Goal: Transaction & Acquisition: Purchase product/service

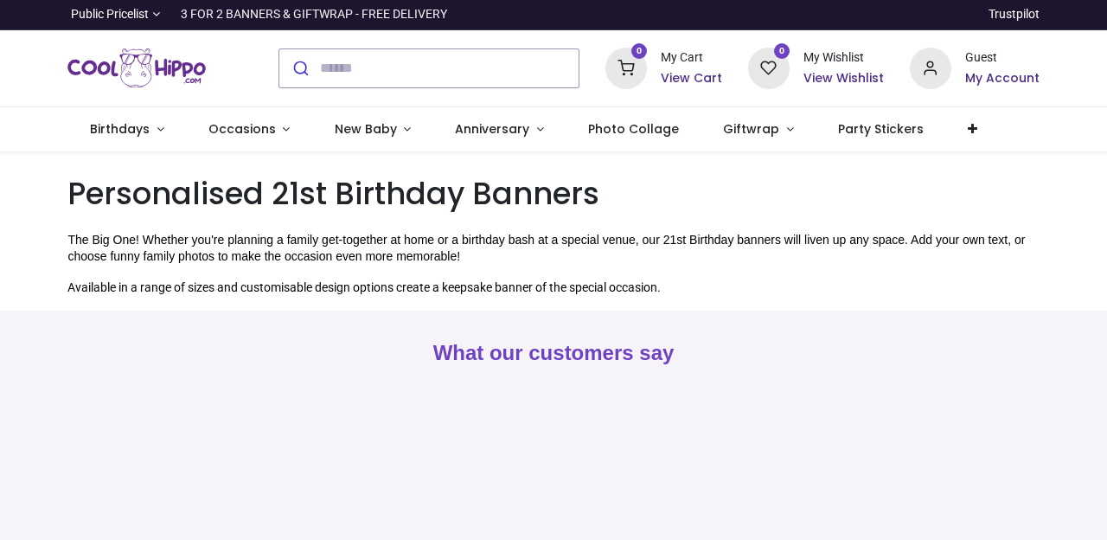
click at [46, 251] on div "Pricelist : Public Pricelist Public Pricelist Customer Pricelist Categories 80" at bounding box center [553, 230] width 1107 height 158
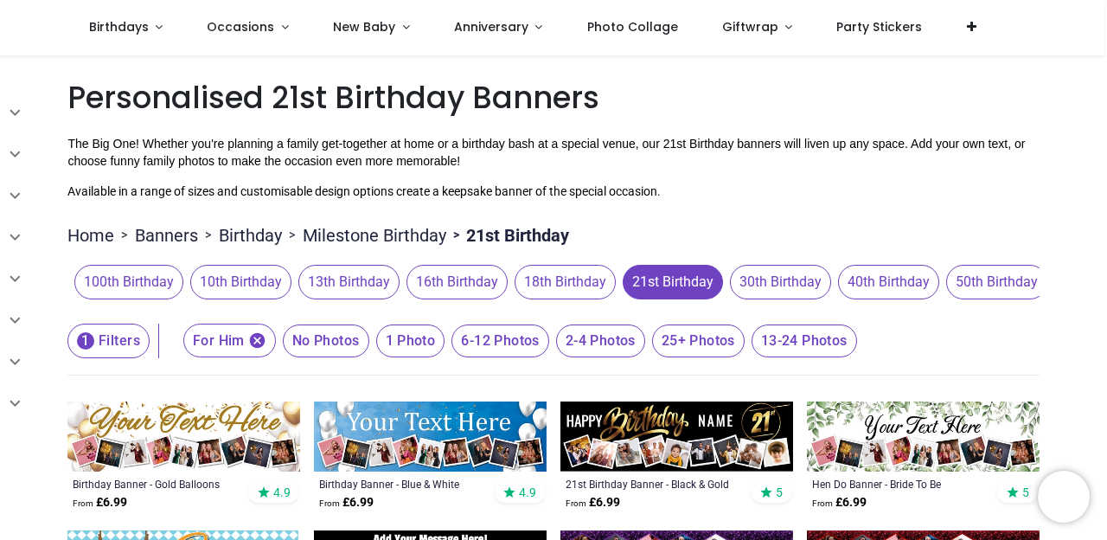
scroll to position [83, 0]
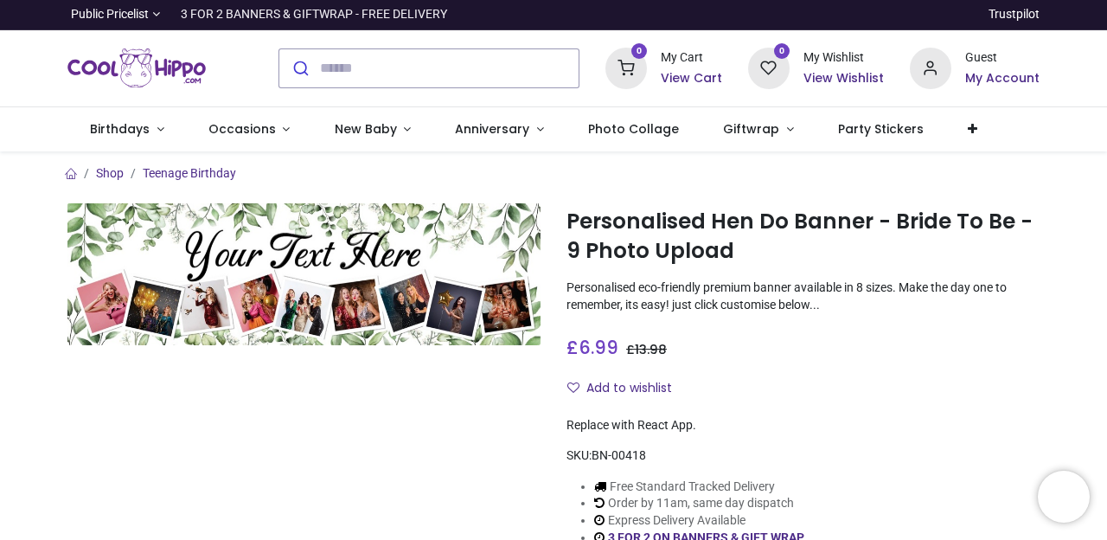
click at [72, 532] on div at bounding box center [303, 396] width 499 height 387
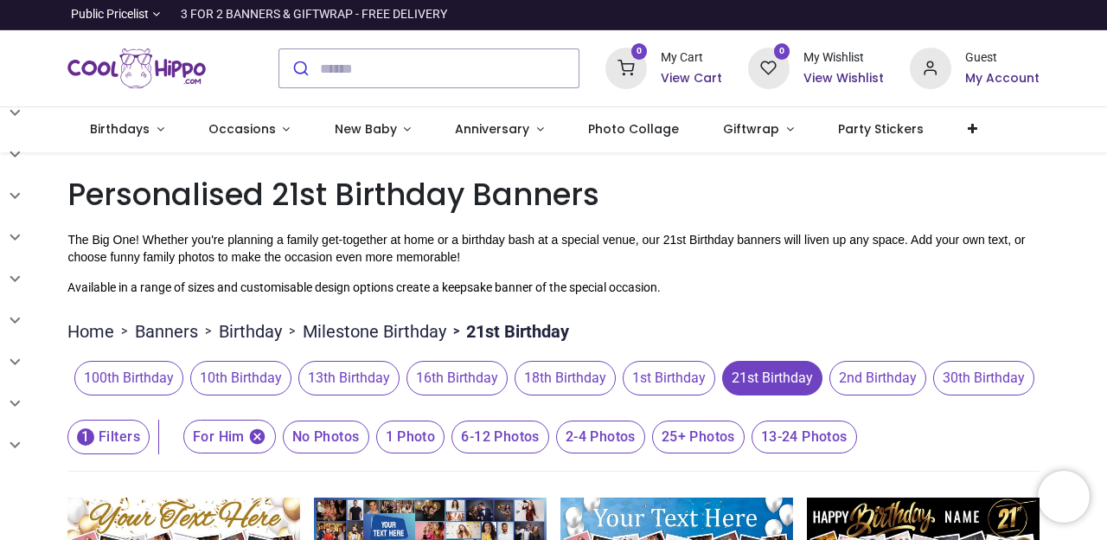
click at [524, 453] on span "6-12 Photos" at bounding box center [499, 436] width 97 height 33
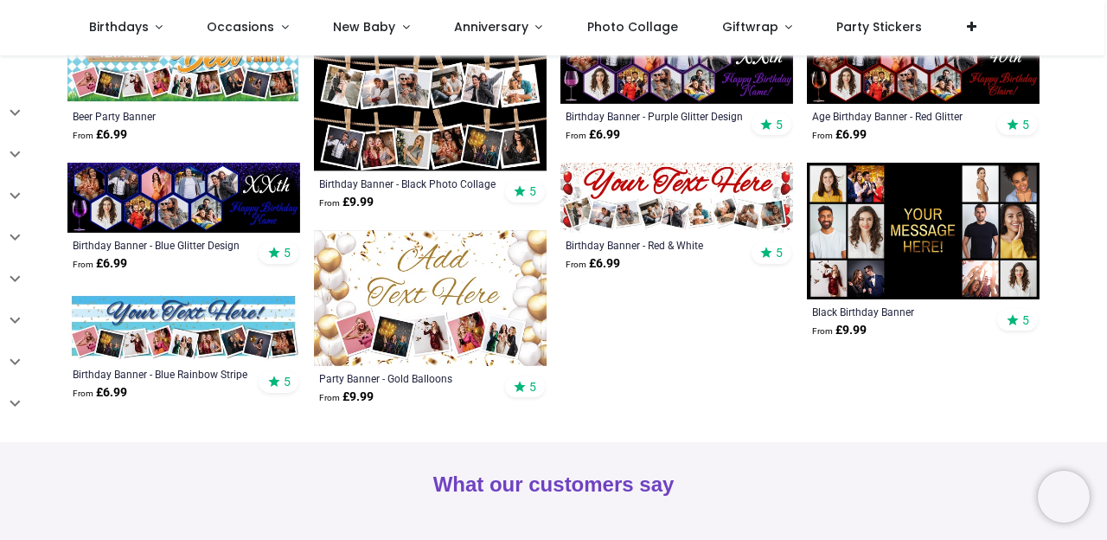
scroll to position [555, 0]
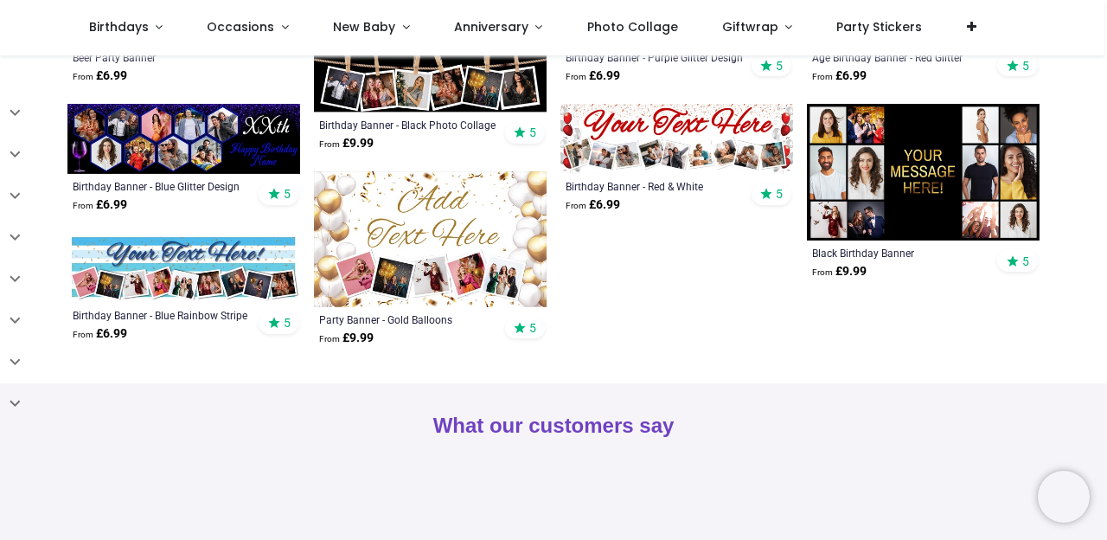
click at [590, 259] on div "21st Birthday Banner - Black & Gold From £ 6.99 5 Birthday Banner - Purple Glit…" at bounding box center [670, 106] width 246 height 520
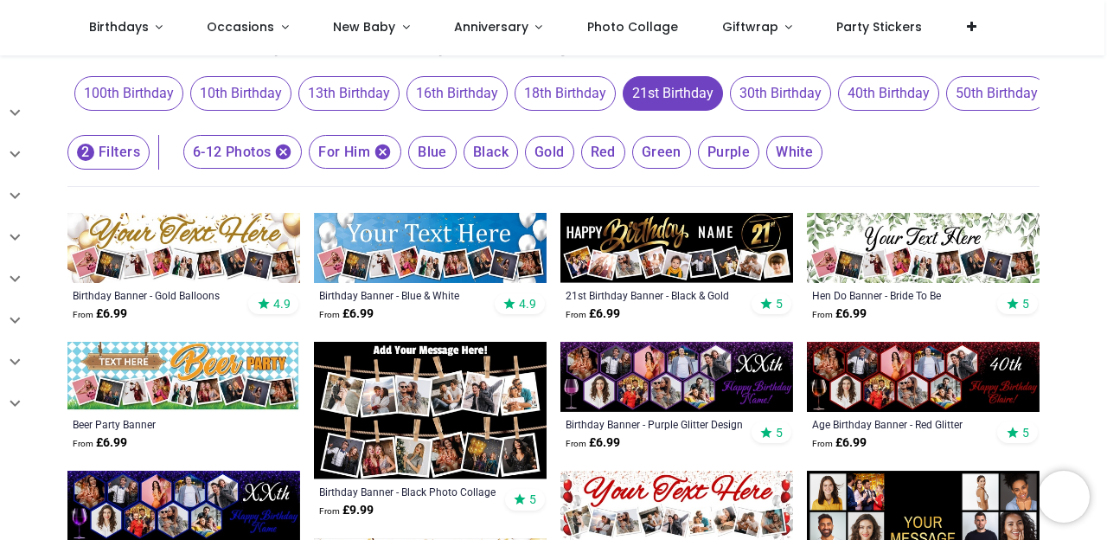
scroll to position [181, 0]
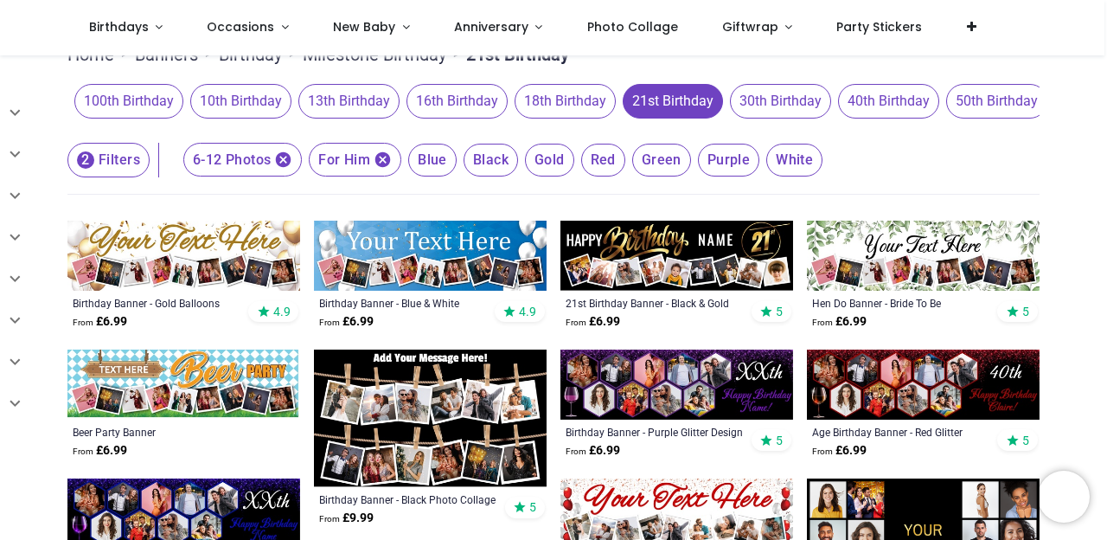
click at [590, 259] on img at bounding box center [676, 256] width 233 height 70
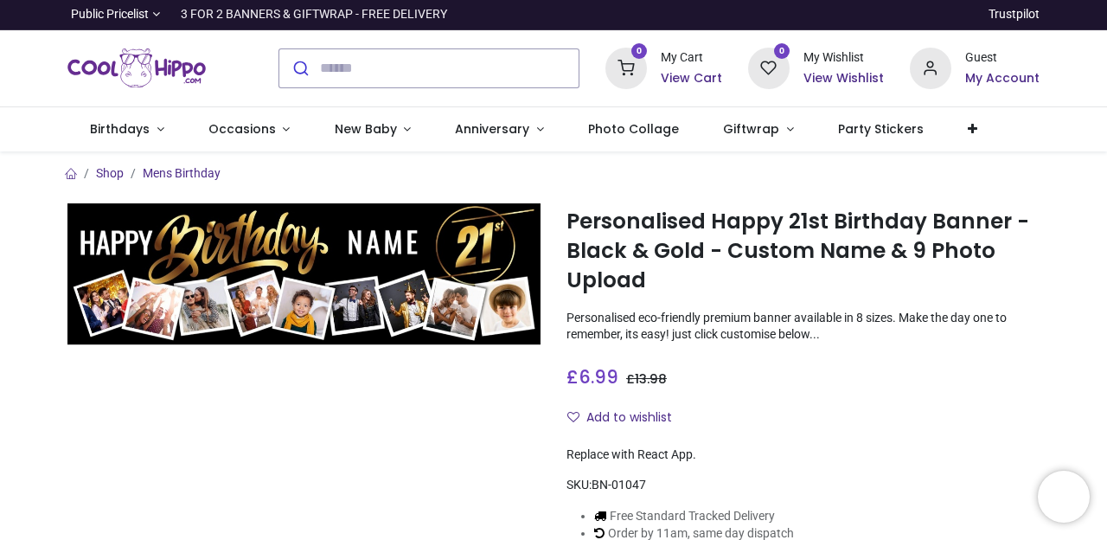
click at [481, 259] on img at bounding box center [303, 274] width 473 height 142
click at [598, 259] on h1 "Personalised Happy 21st Birthday Banner - Black & Gold - Custom Name & 9 Photo …" at bounding box center [802, 251] width 473 height 89
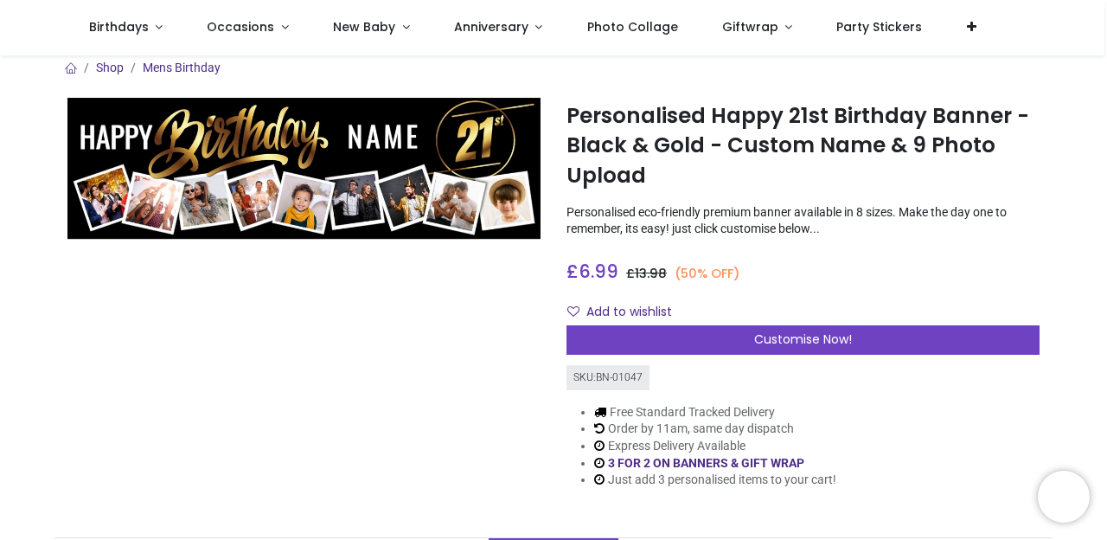
scroll to position [19, 0]
